Goal: Task Accomplishment & Management: Manage account settings

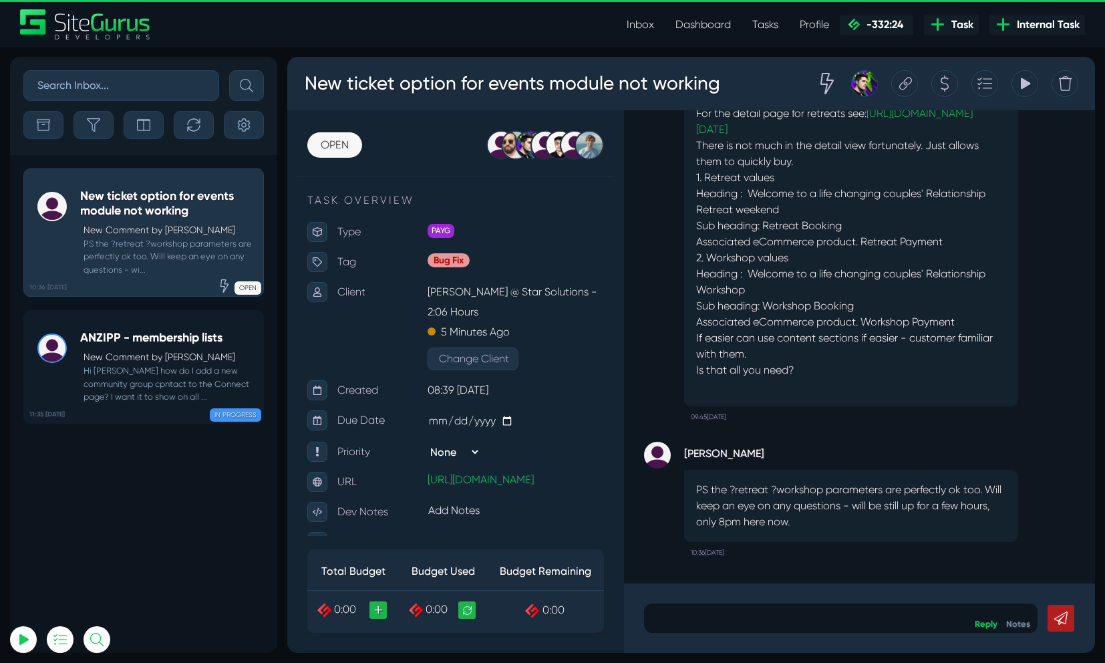
click at [651, 26] on link "Inbox" at bounding box center [640, 24] width 49 height 27
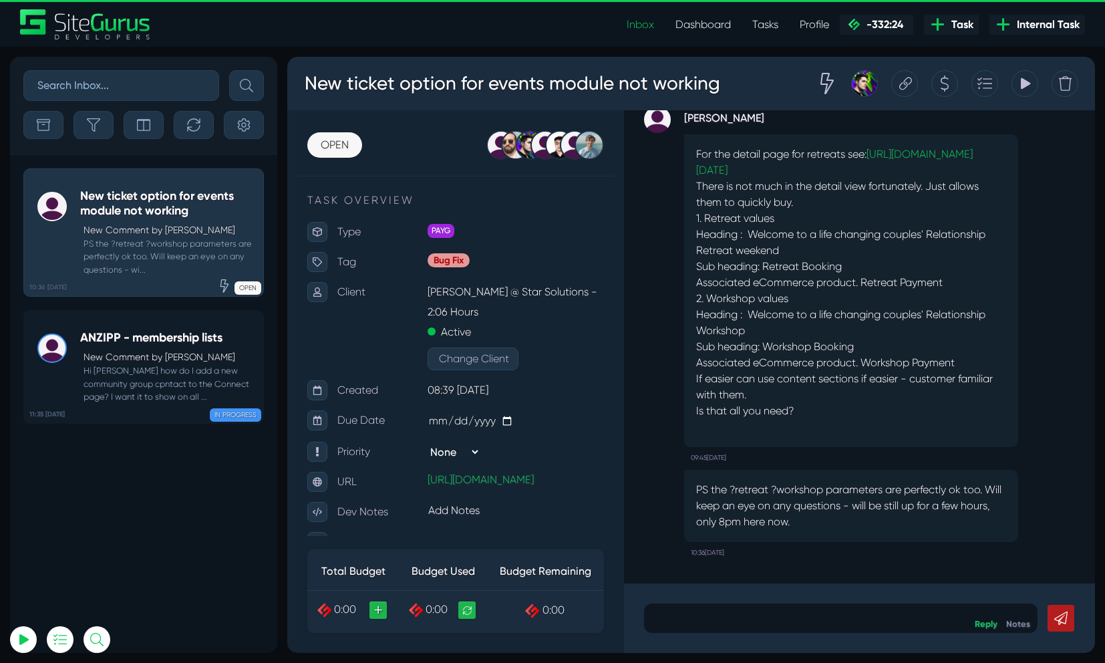
click at [717, 32] on link "Dashboard" at bounding box center [703, 24] width 77 height 27
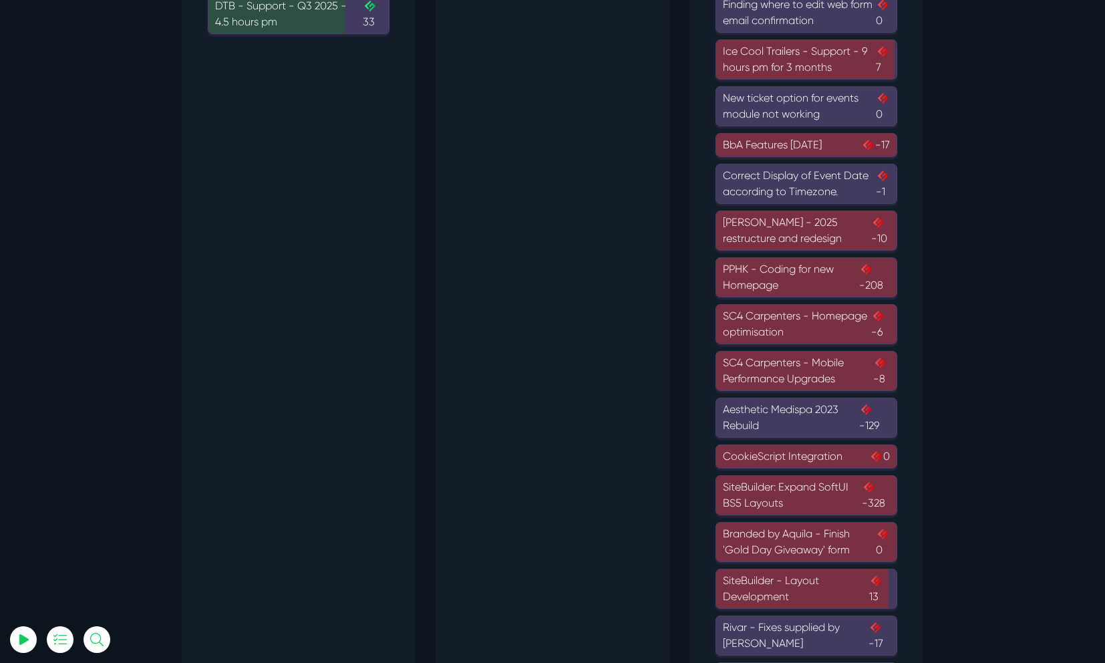
scroll to position [469, 0]
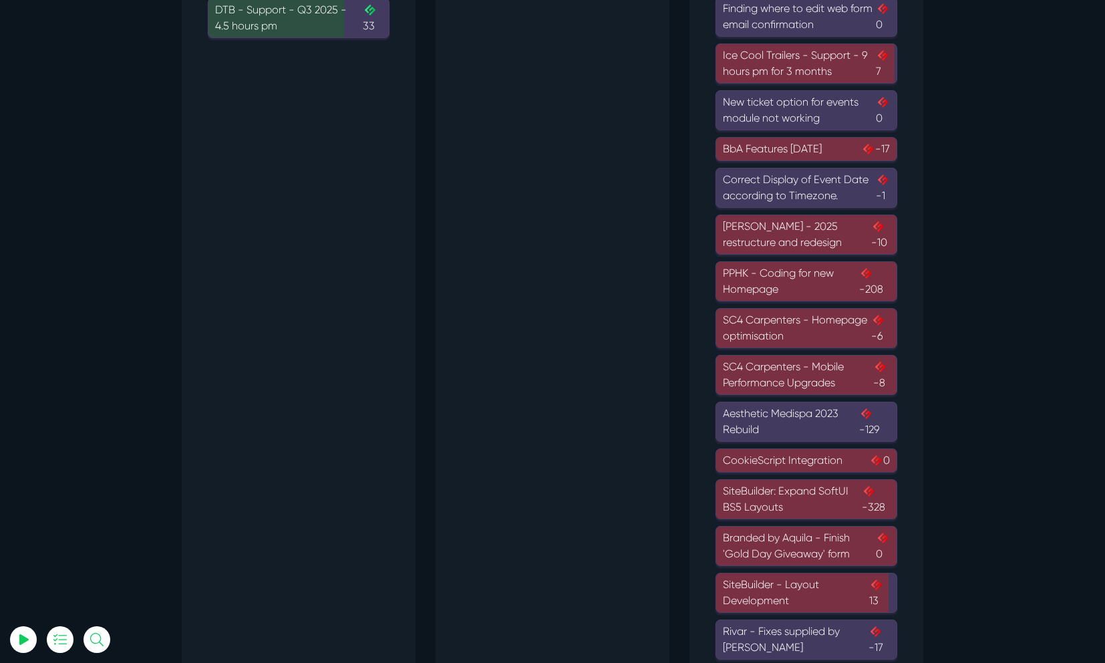
click at [792, 233] on div "Murray McIntosh - 2025 restructure and redesign -10" at bounding box center [806, 234] width 167 height 32
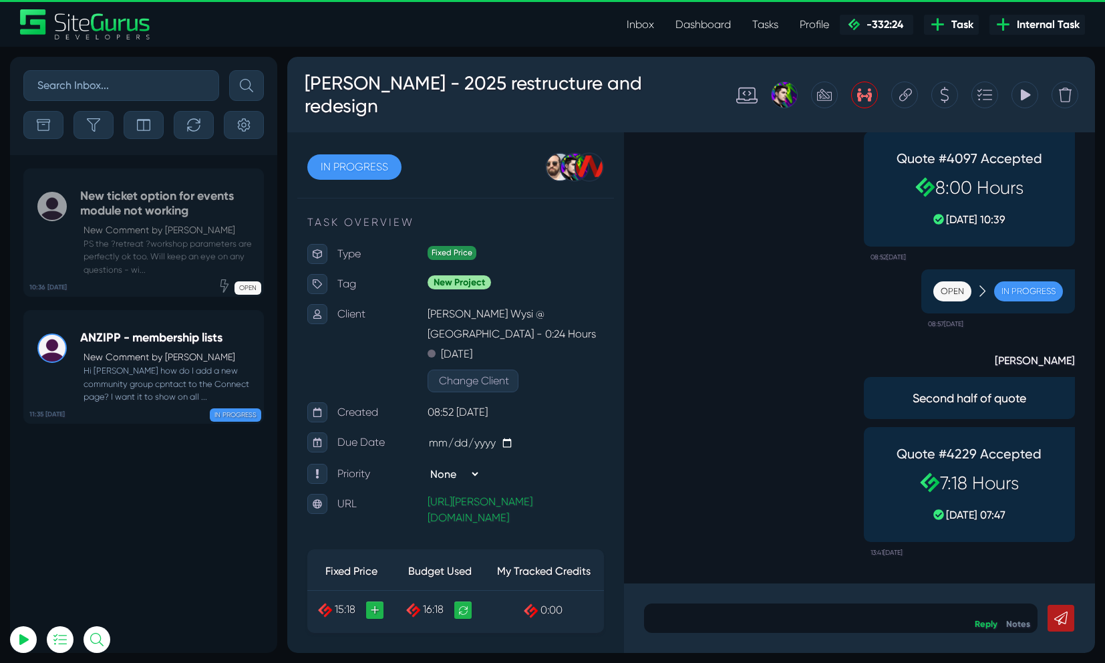
click at [506, 23] on div "Inbox Dashboard Tasks Profile Profile Transactions Planner Timesheet Calendar D…" at bounding box center [552, 24] width 1085 height 30
click at [501, 33] on div "Inbox Dashboard Tasks Profile Profile Transactions Planner Timesheet Calendar D…" at bounding box center [552, 24] width 1085 height 30
click at [647, 30] on link "Inbox" at bounding box center [640, 24] width 49 height 27
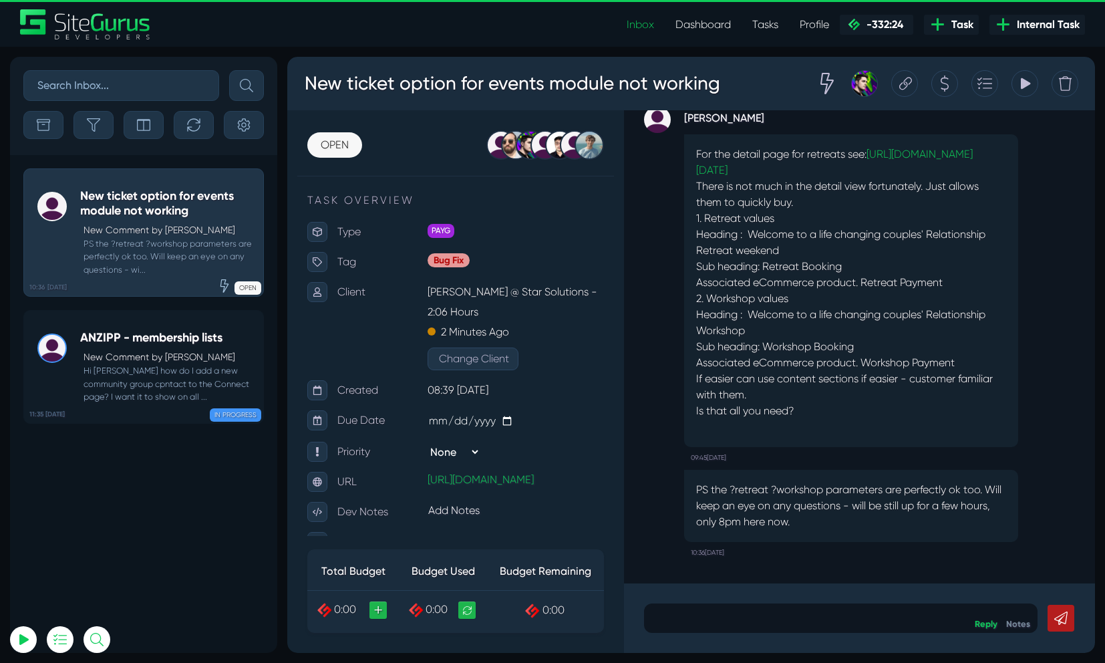
click at [708, 26] on link "Dashboard" at bounding box center [703, 24] width 77 height 27
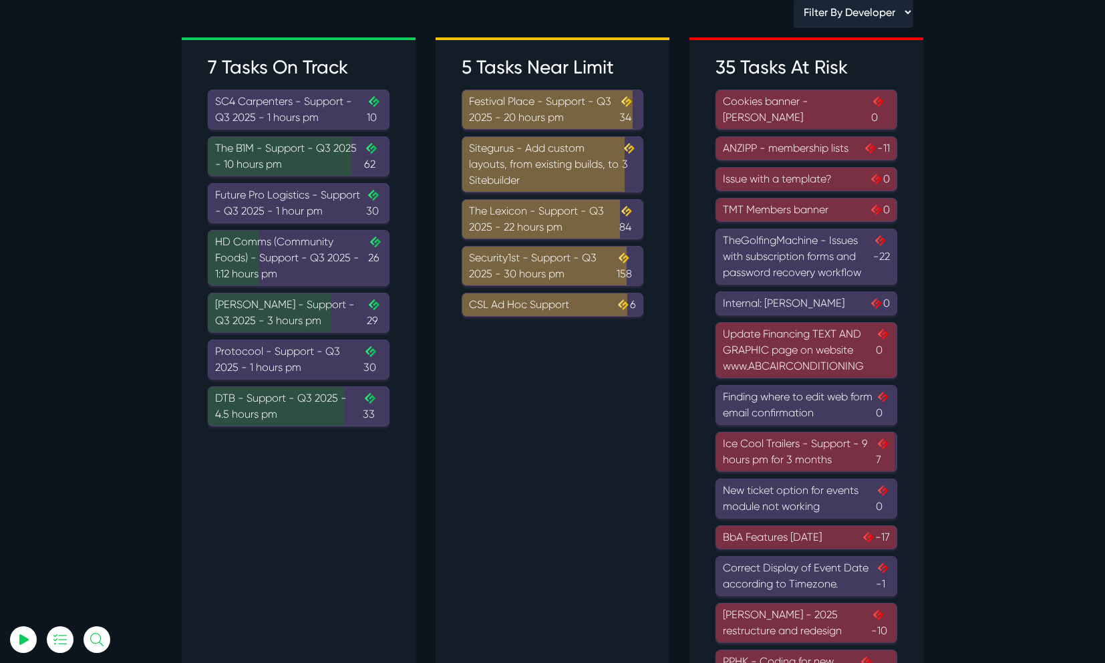
scroll to position [86, 0]
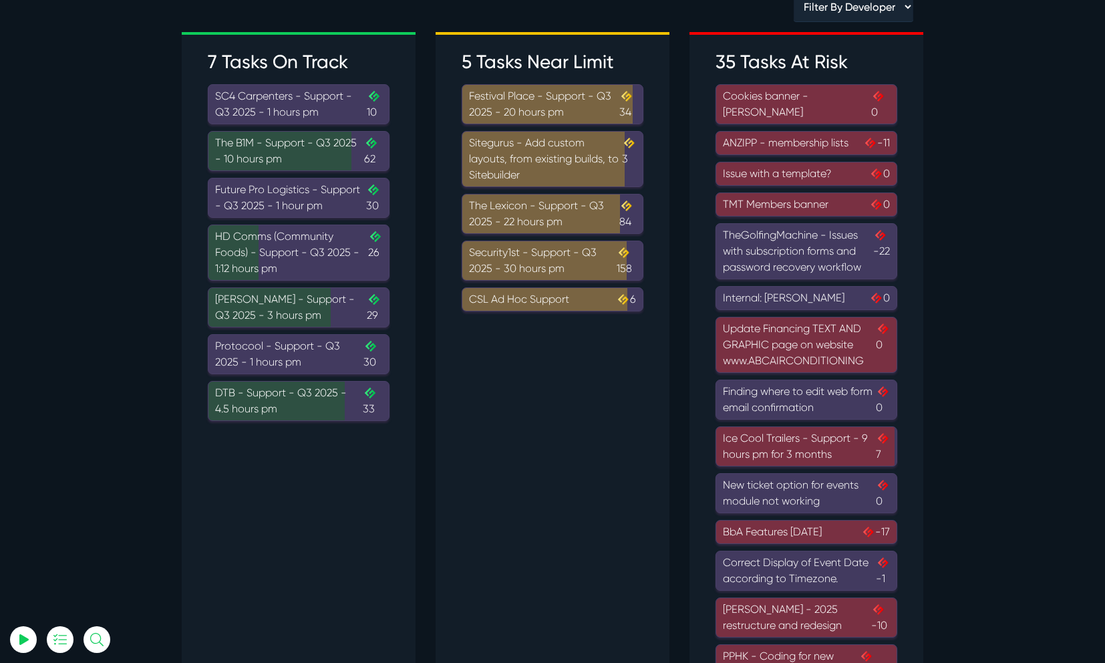
click at [296, 316] on div "Murray McIntosh - Support - Q3 2025 - 3 hours pm .cls-1{fill-rule:evenodd;fill:…" at bounding box center [298, 307] width 167 height 32
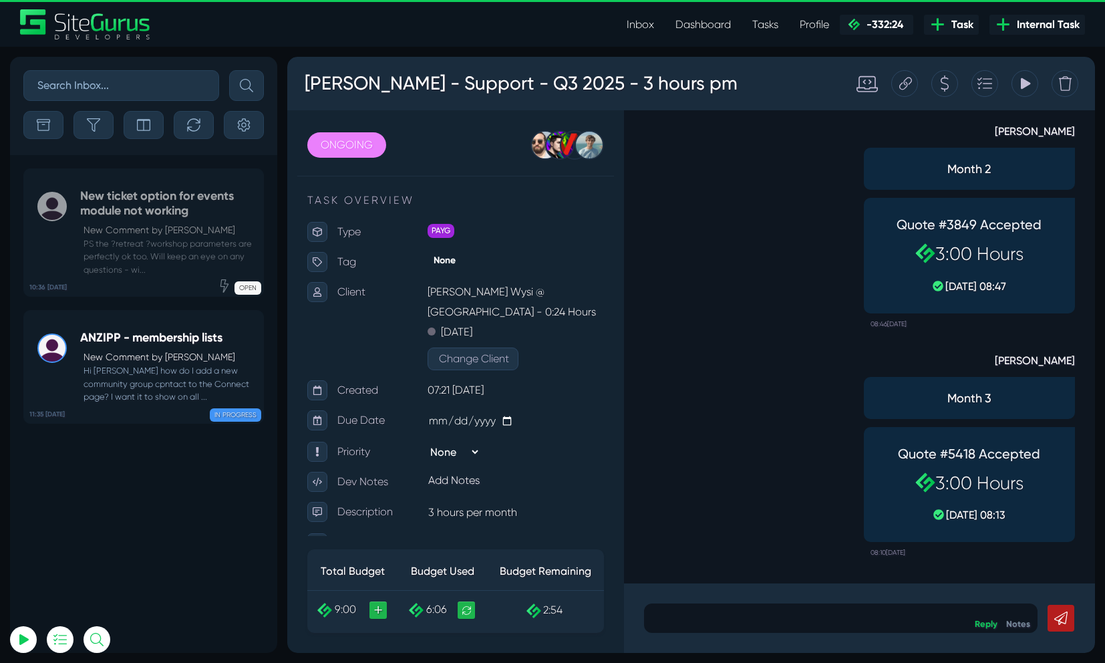
click at [432, 37] on div "Inbox Dashboard Tasks Profile Profile Transactions Planner Timesheet Calendar D…" at bounding box center [552, 24] width 1085 height 30
click at [626, 21] on link "Inbox" at bounding box center [640, 24] width 49 height 27
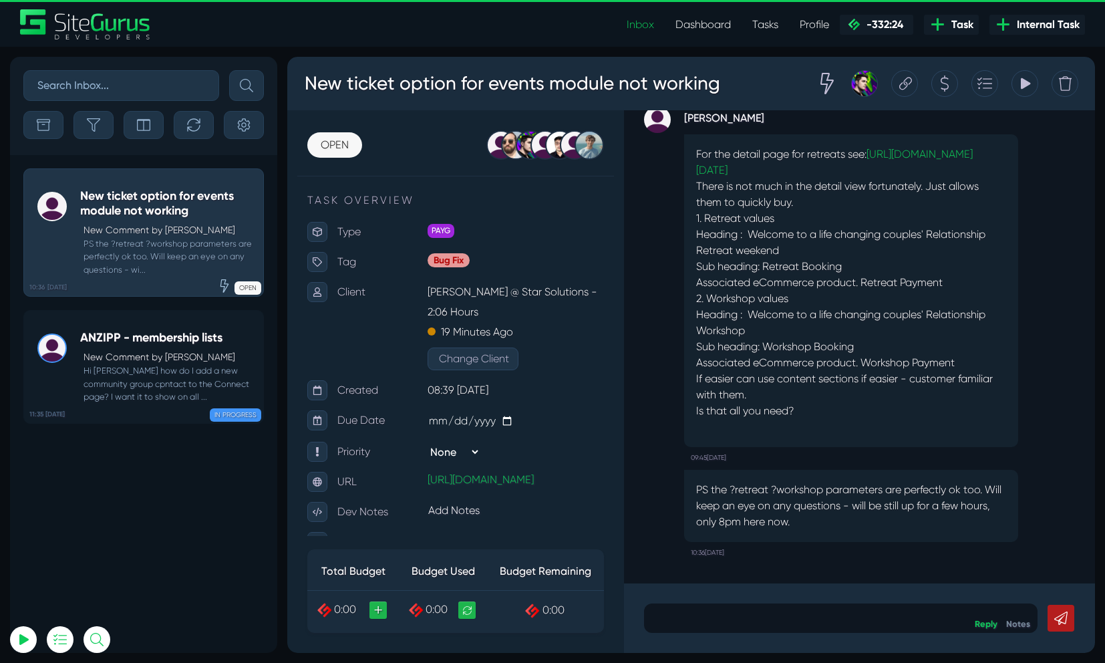
click at [683, 22] on link "Dashboard" at bounding box center [703, 24] width 77 height 27
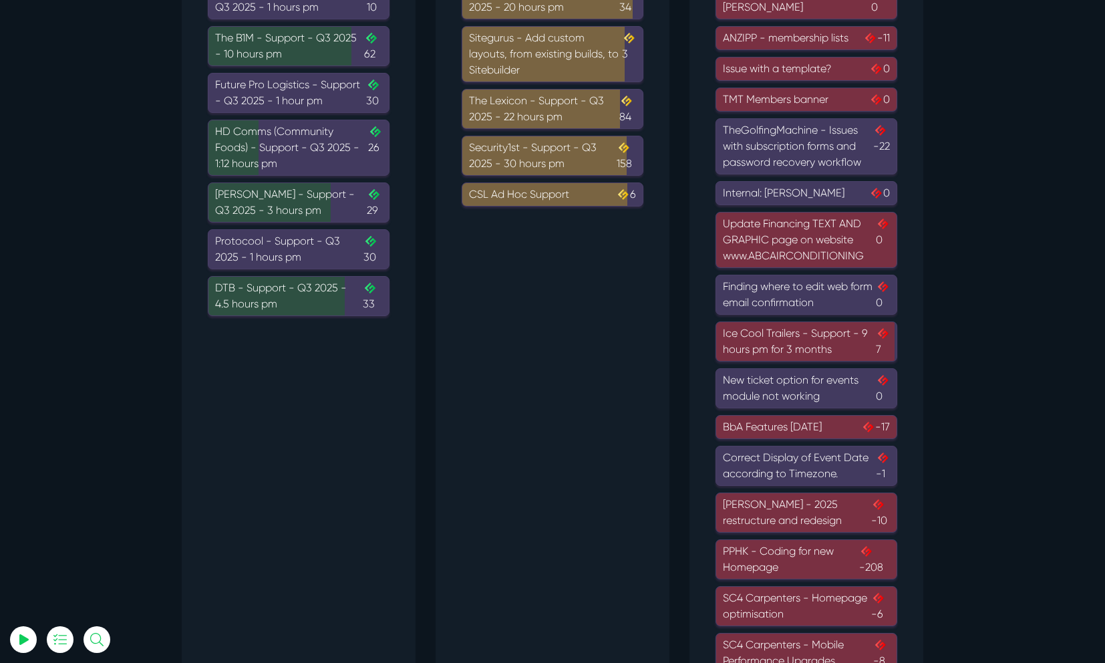
scroll to position [200, 0]
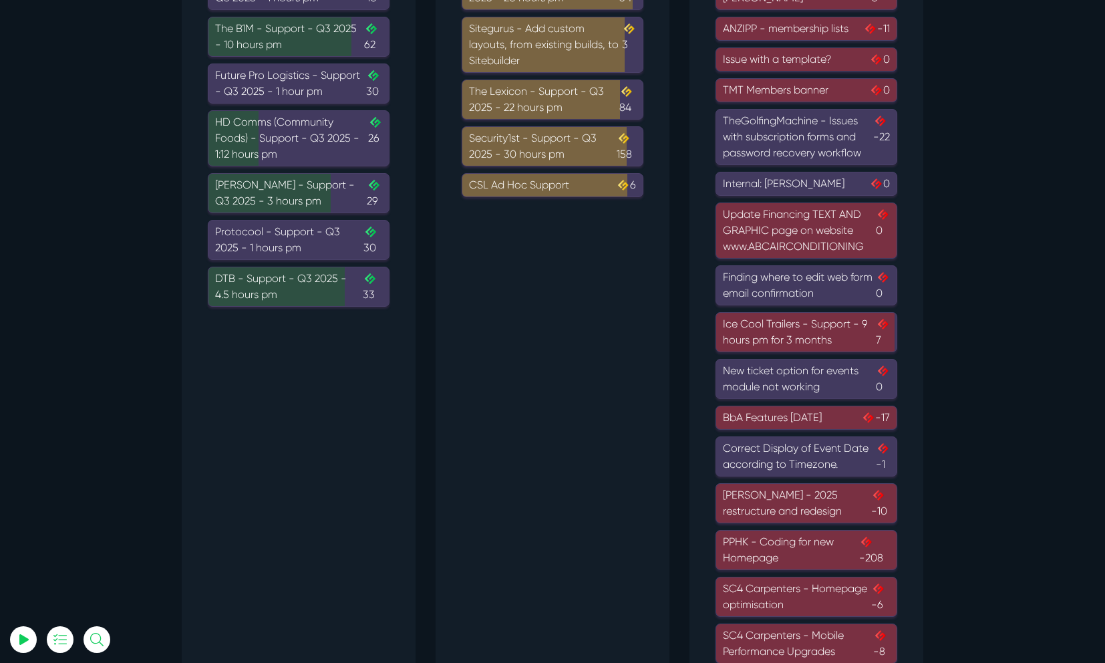
click at [779, 508] on div "[PERSON_NAME] - 2025 restructure and redesign -10" at bounding box center [806, 503] width 167 height 32
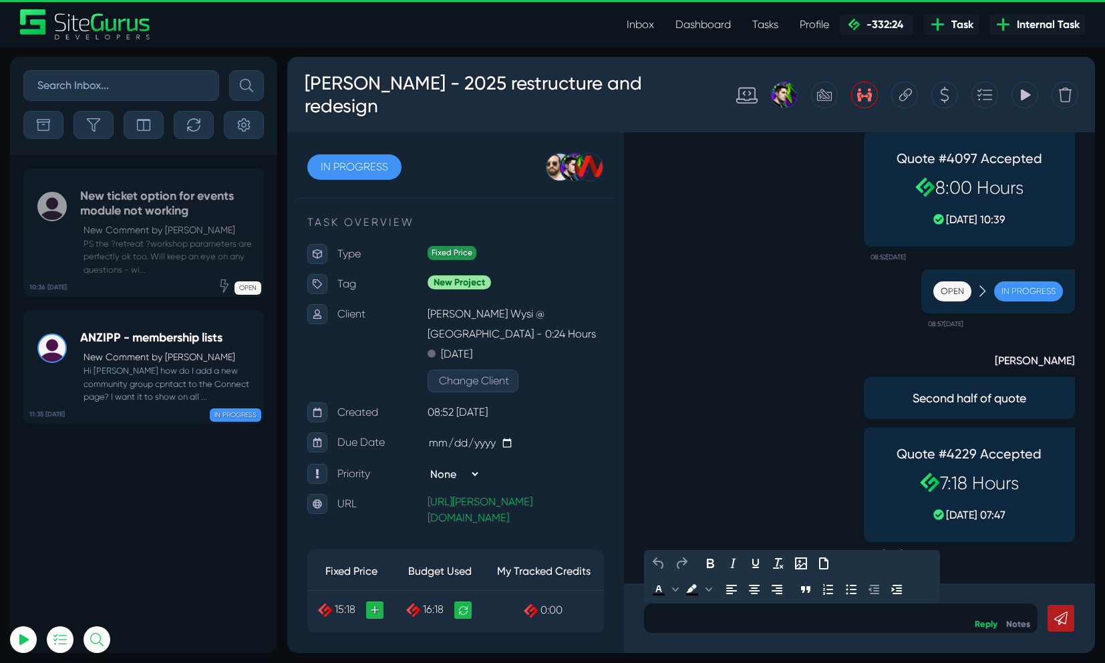
click at [802, 627] on div at bounding box center [840, 617] width 393 height 29
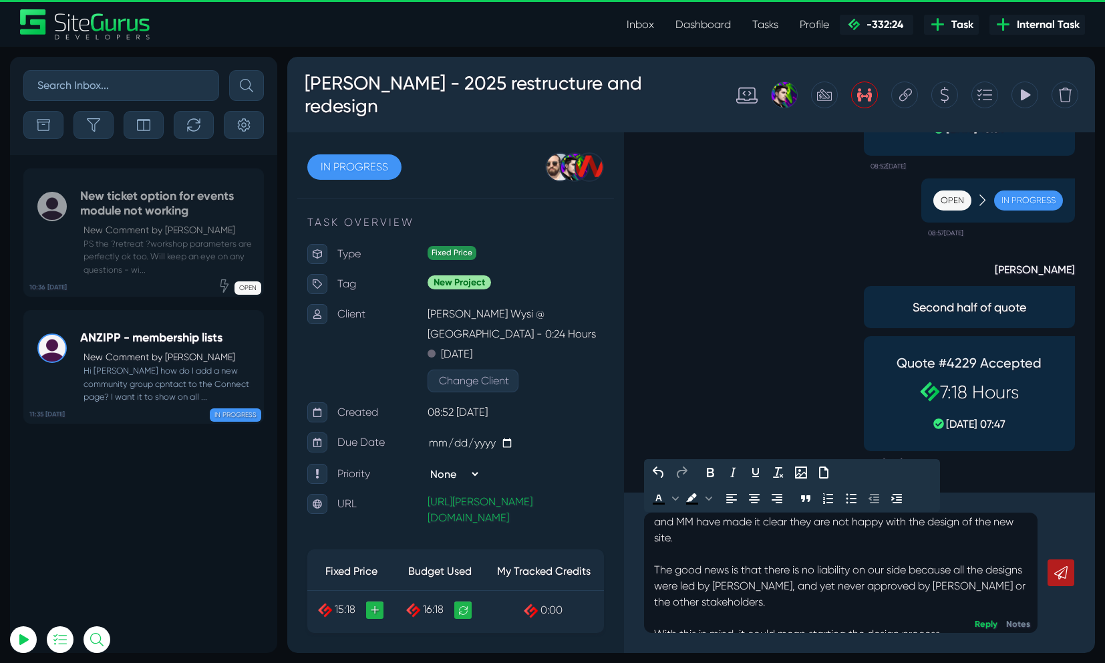
drag, startPoint x: 951, startPoint y: 623, endPoint x: 652, endPoint y: 625, distance: 299.3
click at [652, 625] on div "@Luke - Please be aware that I have just got off a call with [PERSON_NAME] and …" at bounding box center [840, 572] width 393 height 120
click at [741, 616] on p "@Luke - Please be aware that I have just got off a call with [PERSON_NAME] and …" at bounding box center [840, 570] width 373 height 144
drag, startPoint x: 739, startPoint y: 621, endPoint x: 963, endPoint y: 617, distance: 223.2
click at [963, 617] on p "@Luke - Please be aware that I have just got off a call with [PERSON_NAME] and …" at bounding box center [840, 570] width 373 height 144
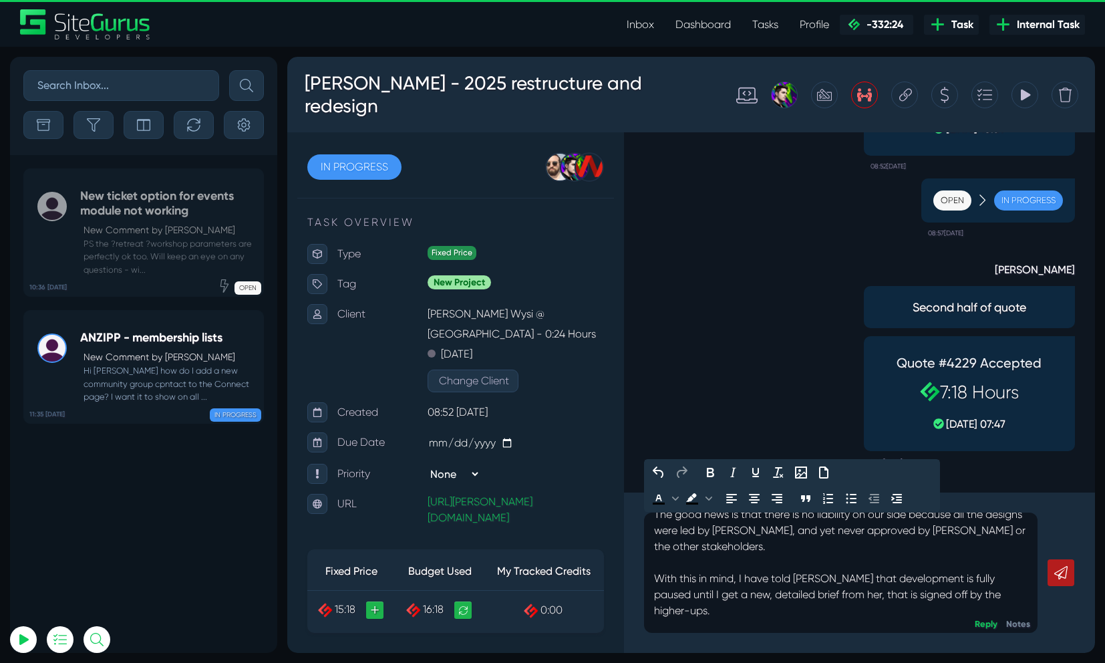
scroll to position [118, 0]
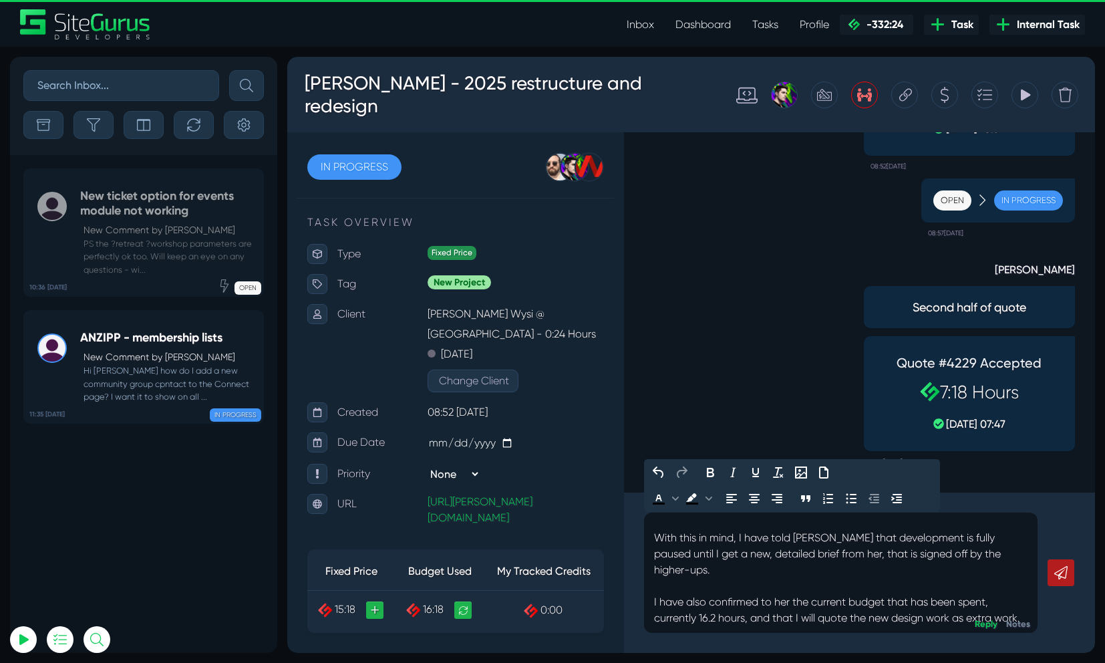
drag, startPoint x: 1025, startPoint y: 588, endPoint x: 1086, endPoint y: 500, distance: 106.9
click at [1025, 588] on p "@Luke - Please be aware that I have just got off a call with [PERSON_NAME] and …" at bounding box center [840, 529] width 373 height 257
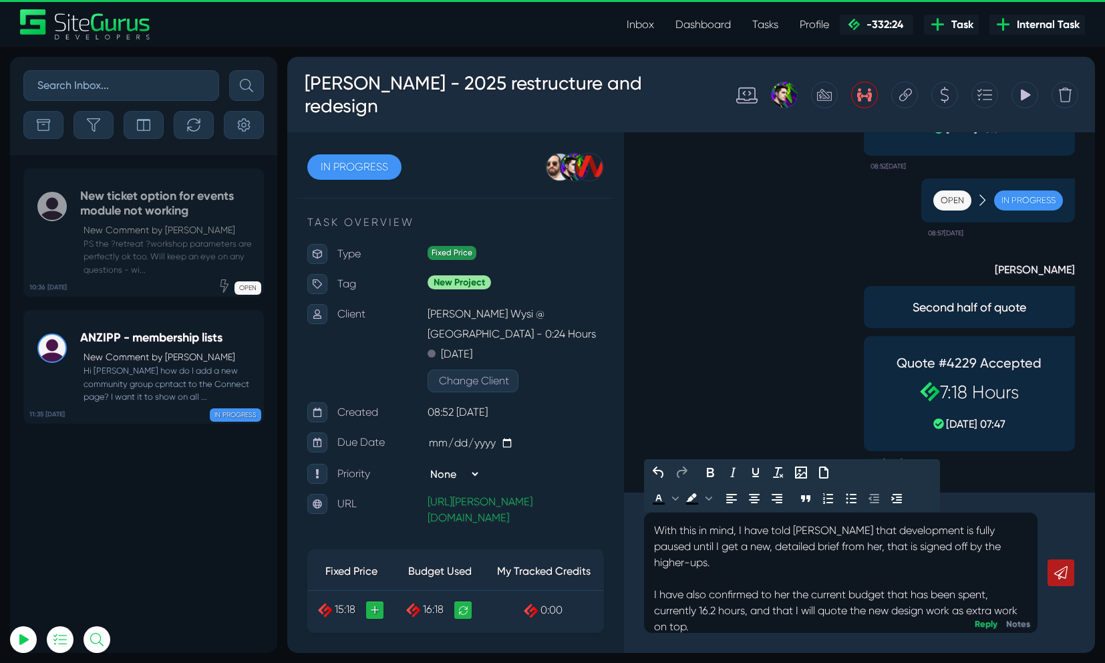
click at [787, 558] on p "@Luke - Please be aware that I have just got off a call with [PERSON_NAME] and …" at bounding box center [840, 530] width 373 height 273
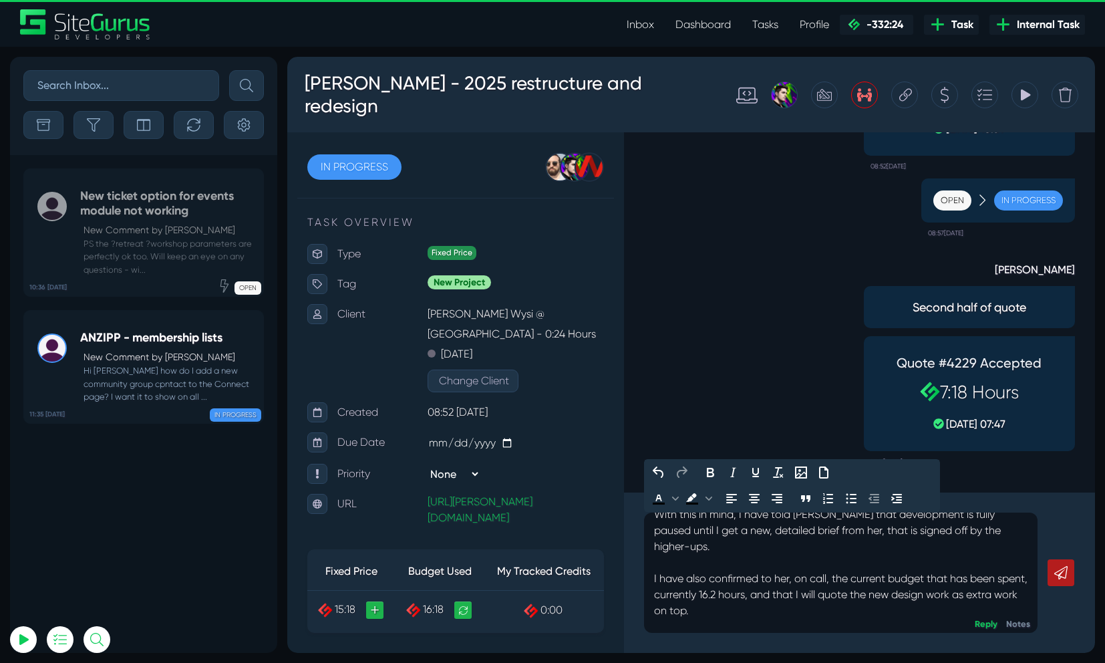
scroll to position [0, 0]
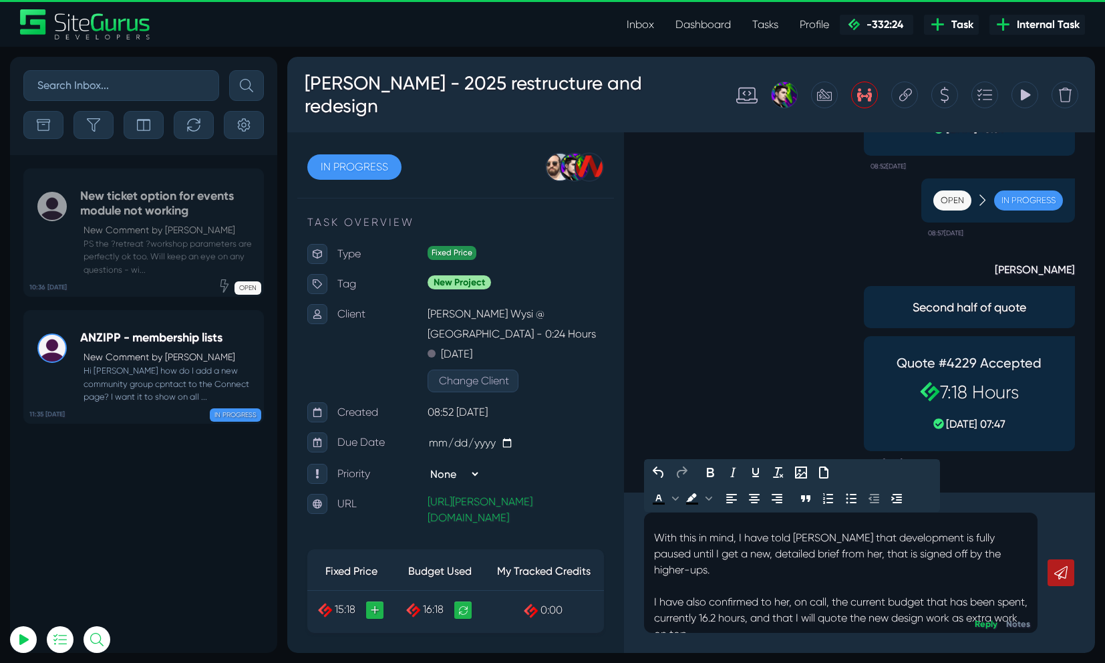
scroll to position [127, 0]
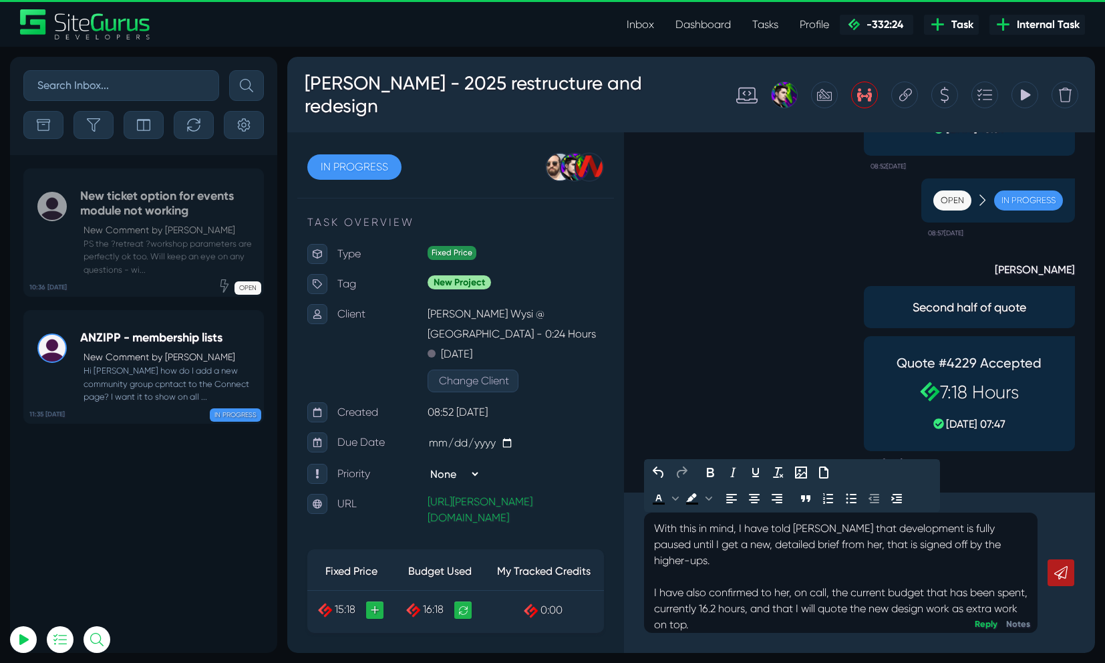
click at [888, 560] on p "@Luke - Please be aware that I have just got off a call with [PERSON_NAME] and …" at bounding box center [840, 552] width 373 height 321
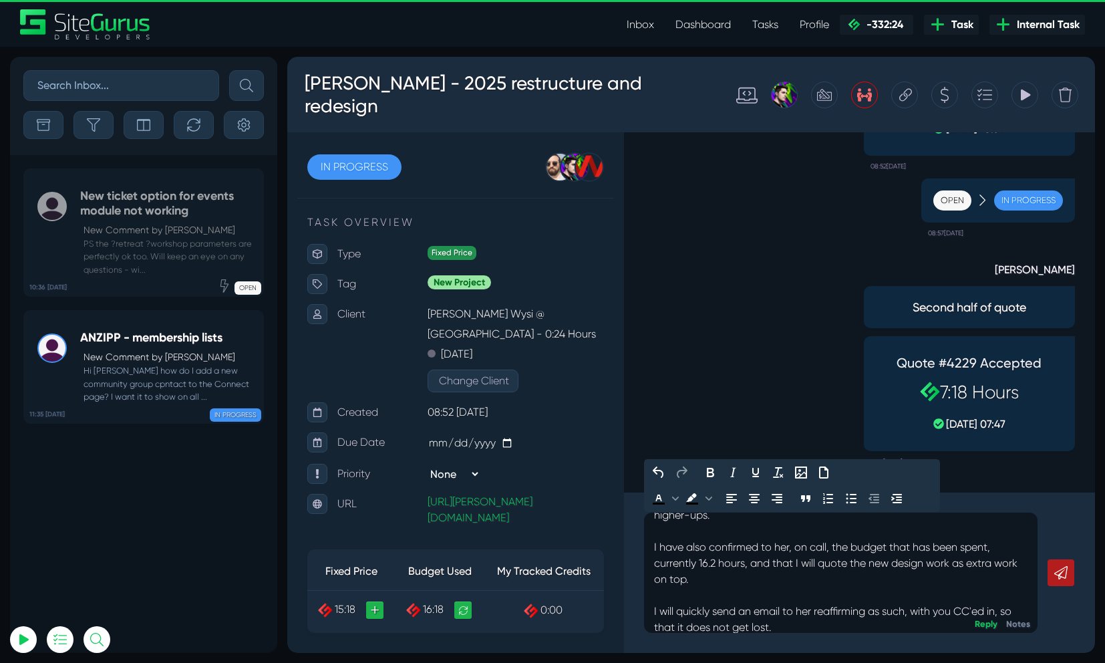
scroll to position [182, 0]
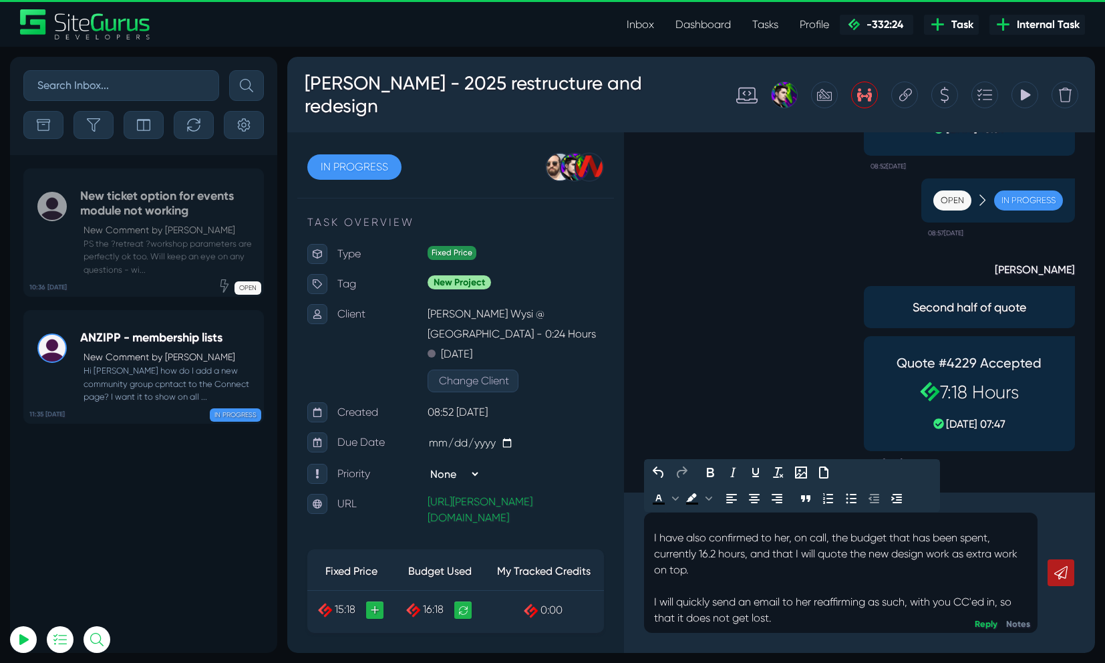
click at [865, 583] on p "@Luke - Please be aware that I have just got off a call with [PERSON_NAME] and …" at bounding box center [840, 497] width 373 height 321
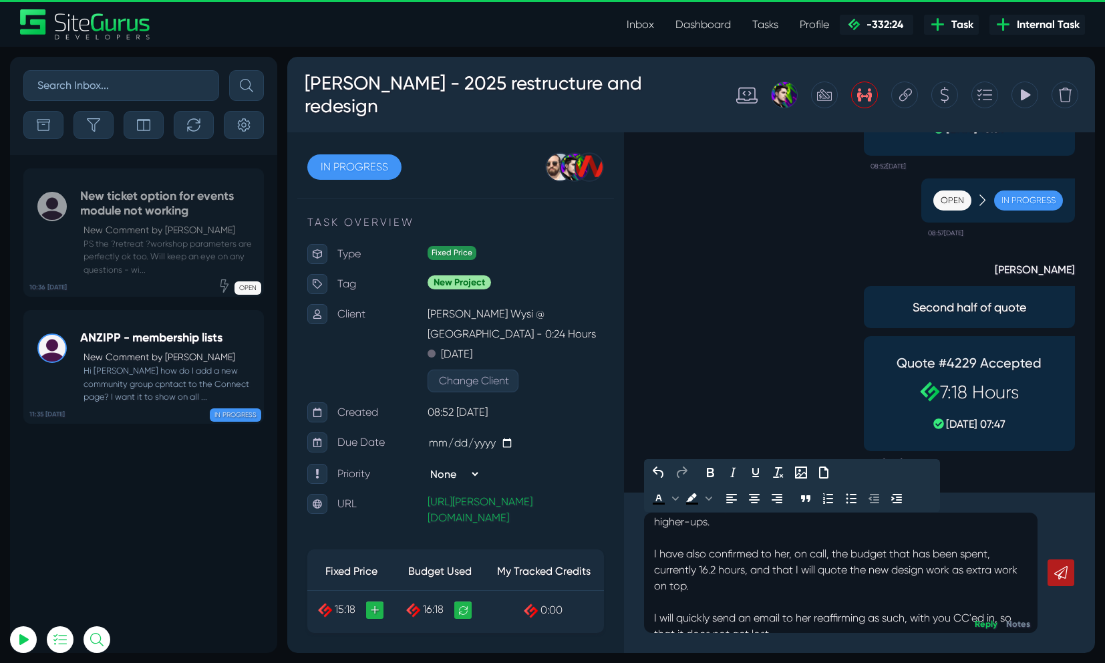
scroll to position [150, 0]
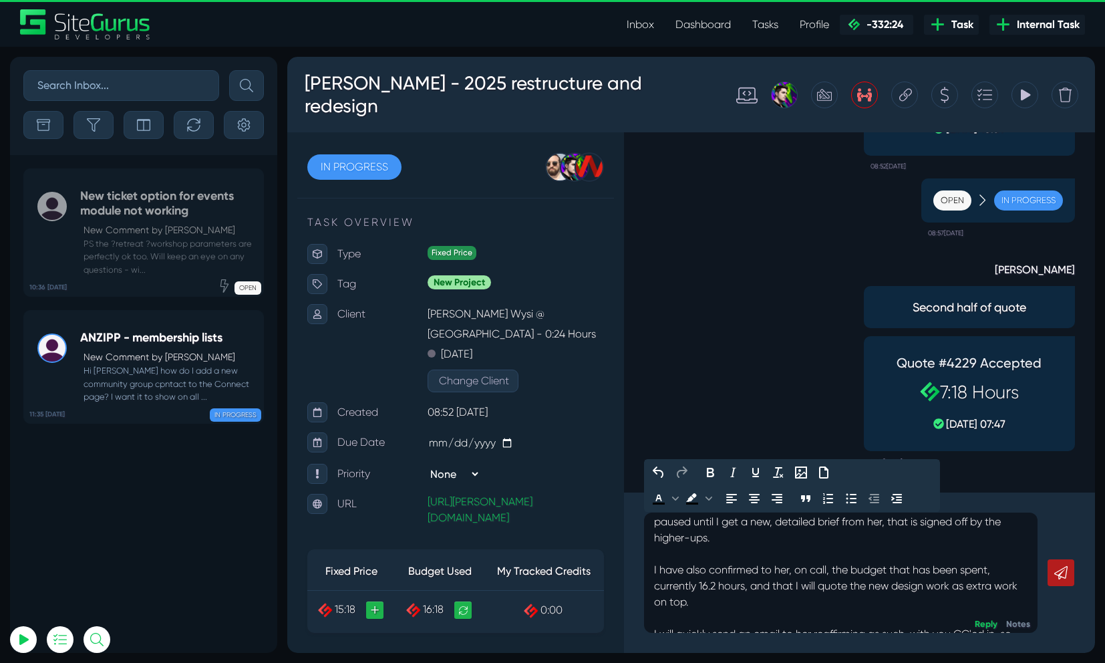
click at [1070, 573] on link at bounding box center [1060, 572] width 27 height 27
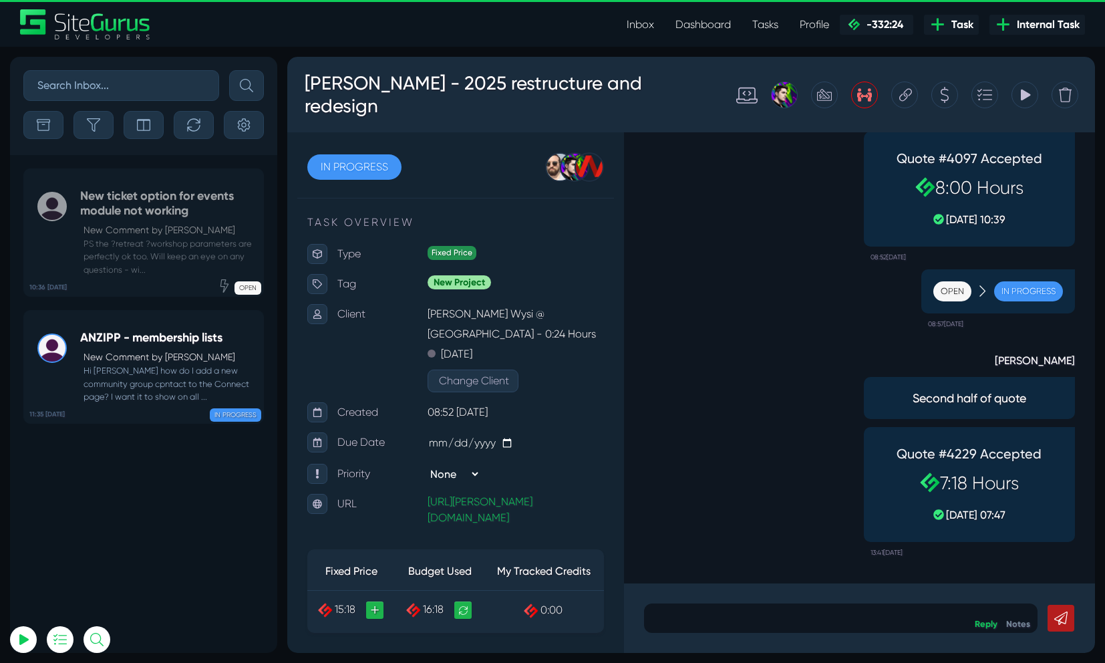
scroll to position [0, 0]
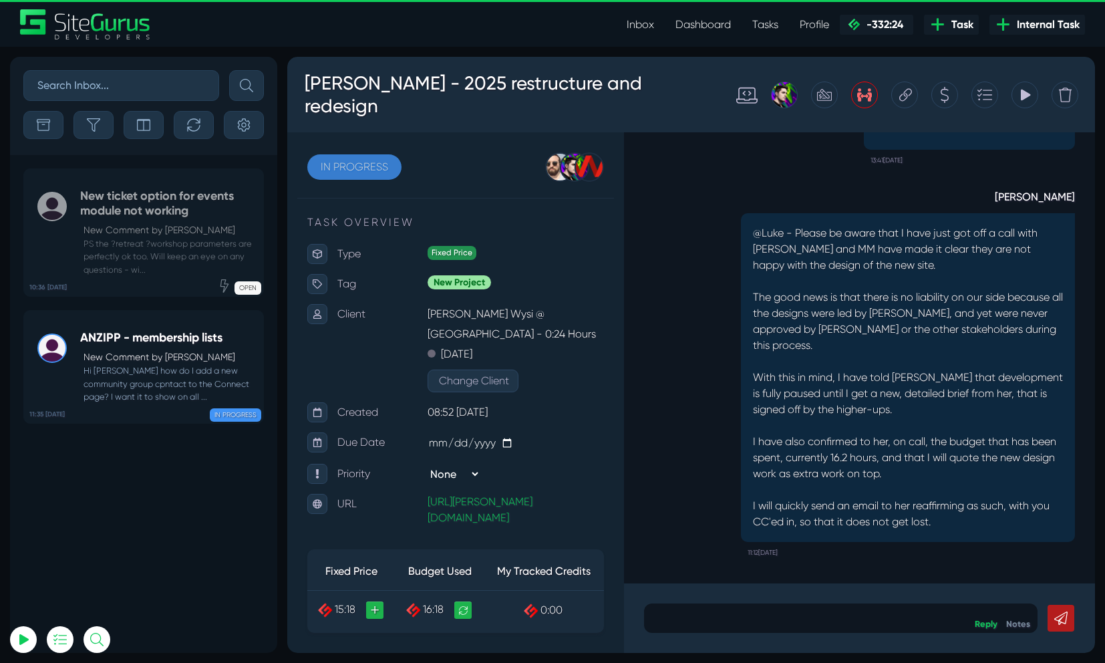
click at [373, 175] on link "IN PROGRESS" at bounding box center [354, 166] width 94 height 25
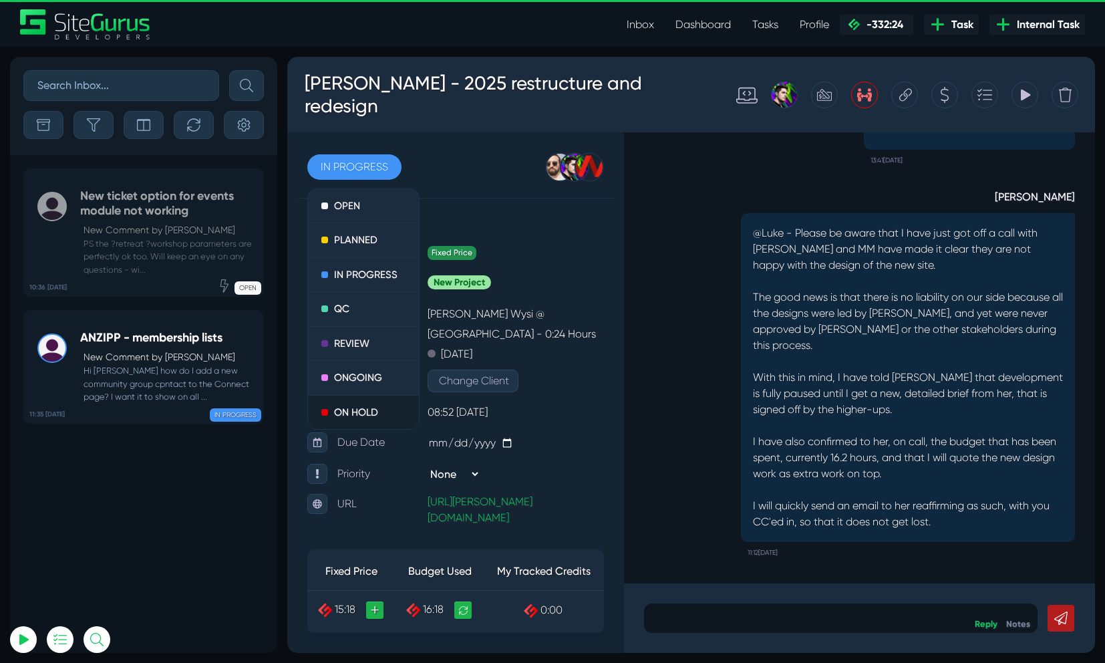
click at [345, 421] on link "ON HOLD" at bounding box center [363, 412] width 111 height 34
